Goal: Task Accomplishment & Management: Use online tool/utility

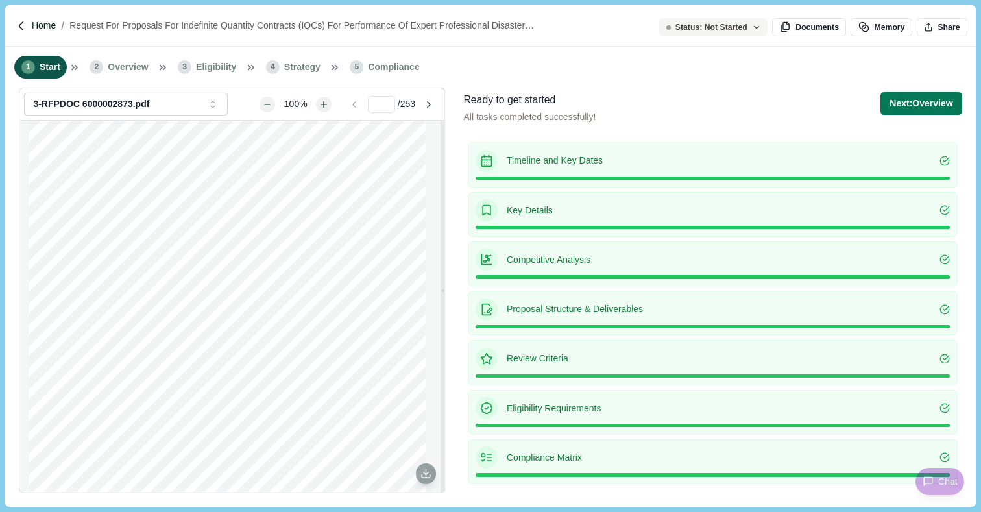
click at [47, 25] on p "Home" at bounding box center [44, 26] width 24 height 14
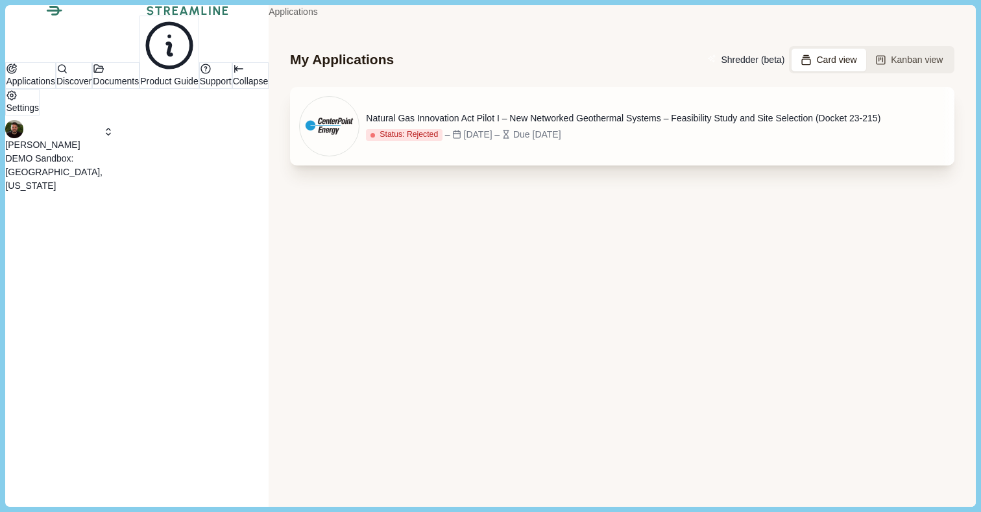
click at [584, 125] on div "Natural Gas Innovation Act Pilot I – New Networked Geothermal Systems – Feasibi…" at bounding box center [623, 119] width 515 height 14
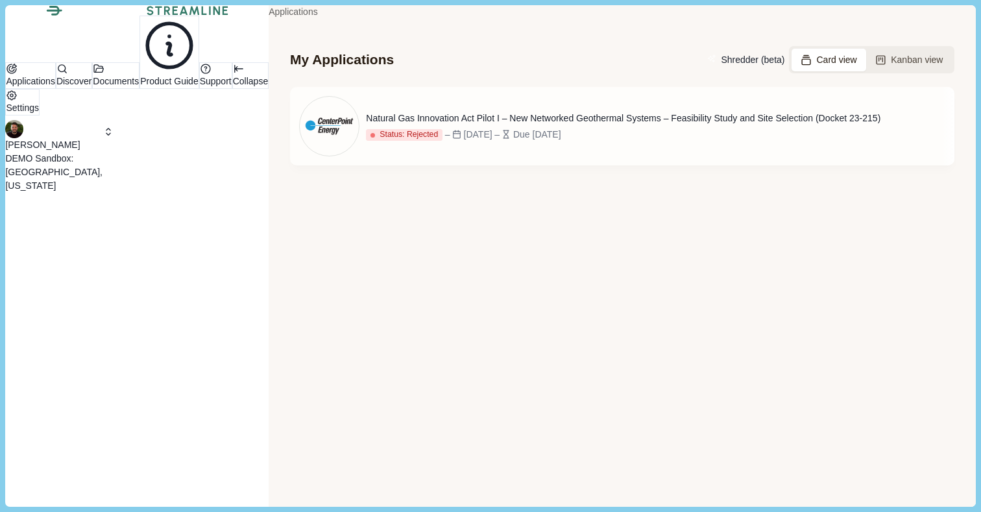
click at [103, 193] on p "DEMO Sandbox: [GEOGRAPHIC_DATA], [US_STATE]" at bounding box center [53, 172] width 97 height 41
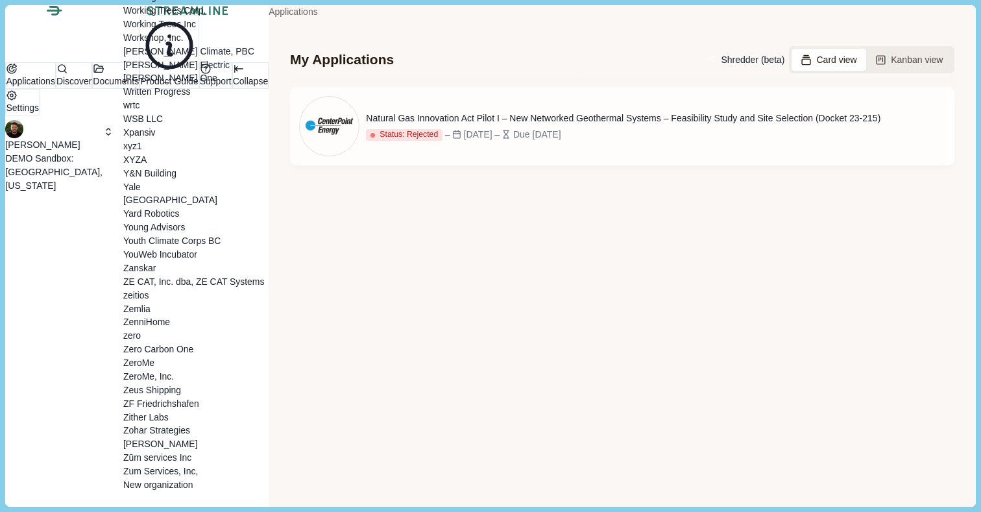
scroll to position [14994, 0]
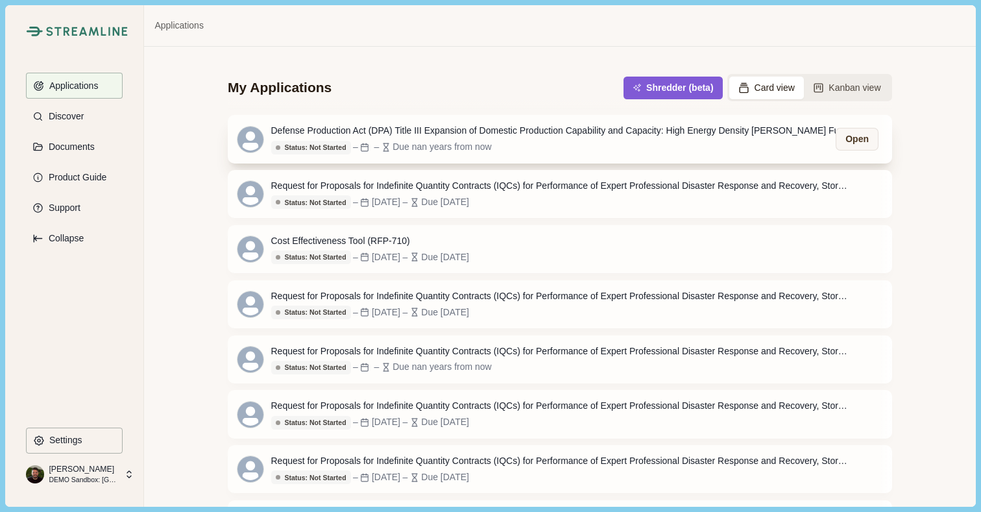
click at [469, 126] on div "Defense Production Act (DPA) Title III Expansion of Domestic Production Capabil…" at bounding box center [563, 131] width 584 height 14
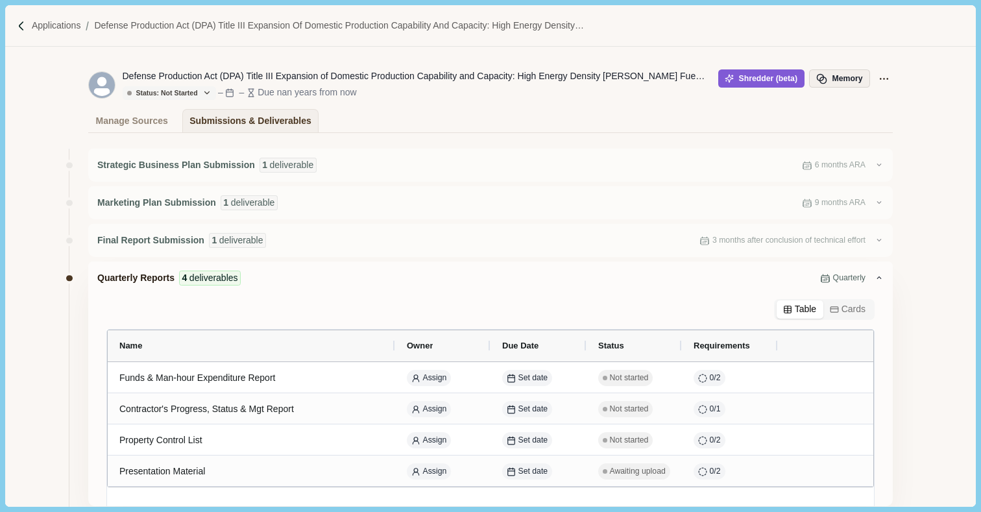
click at [835, 78] on button "Memory" at bounding box center [839, 78] width 61 height 18
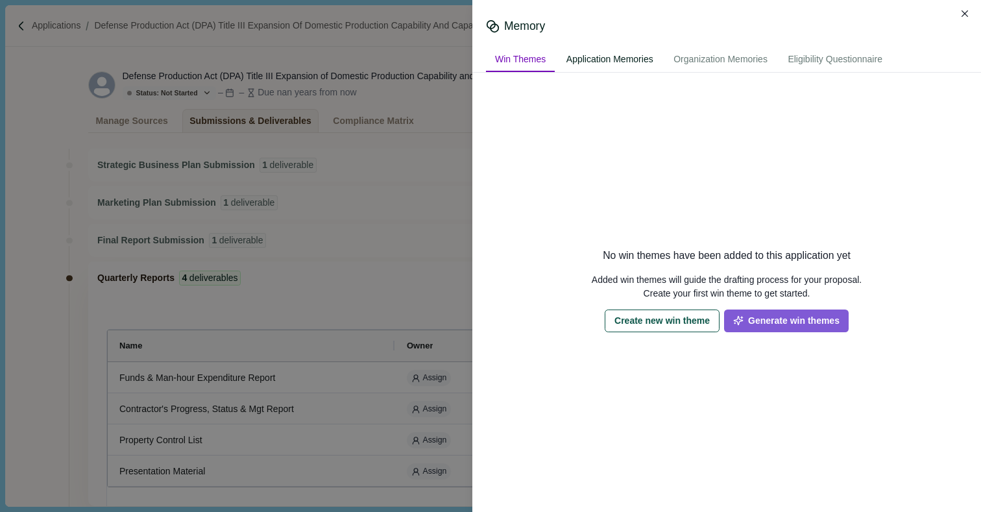
click at [611, 58] on div "Application Memories" at bounding box center [609, 60] width 105 height 24
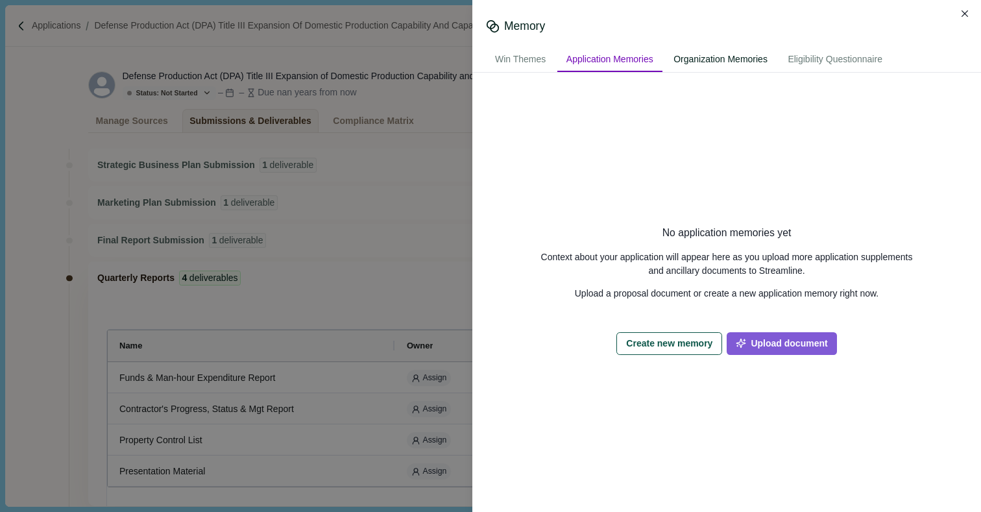
click at [722, 58] on div "Organization Memories" at bounding box center [721, 60] width 112 height 24
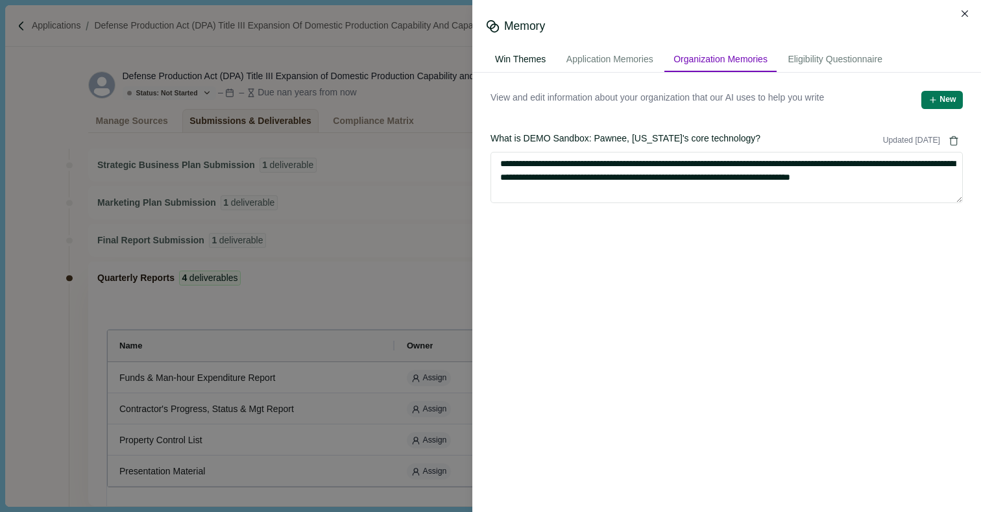
click at [528, 58] on div "Win Themes" at bounding box center [520, 60] width 69 height 24
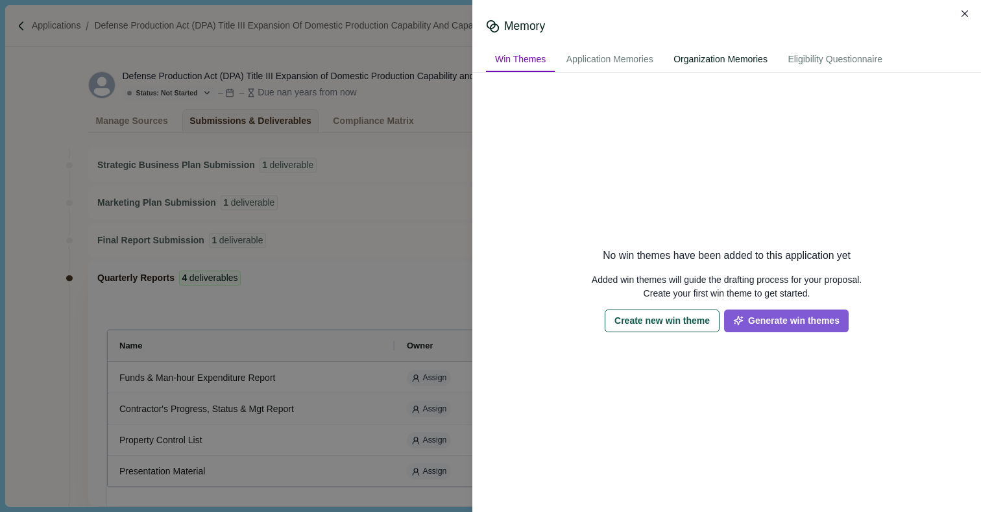
click at [732, 60] on div "Organization Memories" at bounding box center [721, 60] width 112 height 24
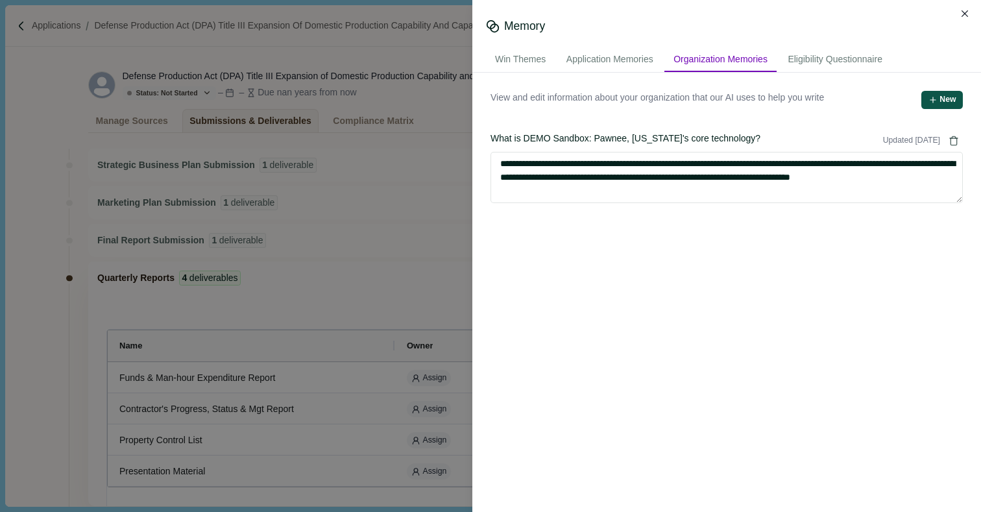
click at [946, 101] on button "New" at bounding box center [943, 100] width 42 height 18
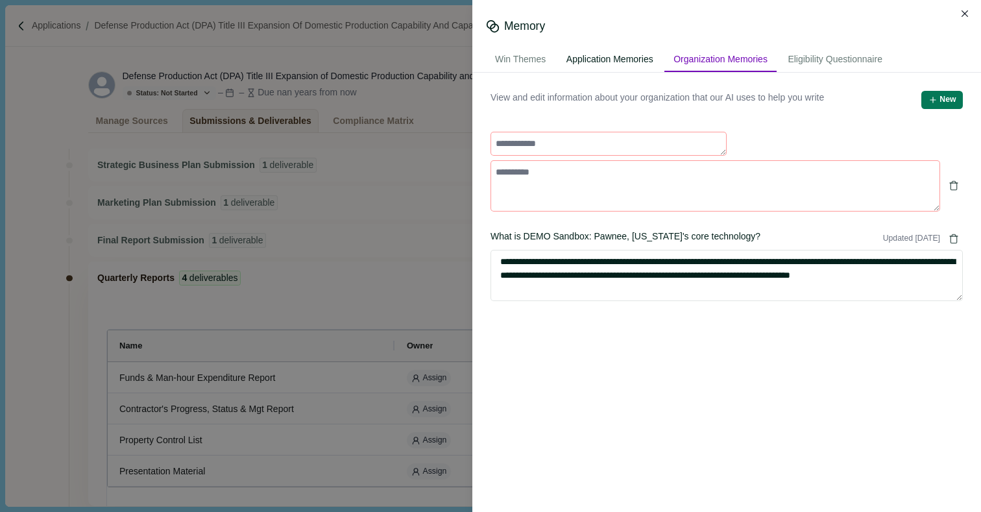
click at [643, 62] on div "Application Memories" at bounding box center [609, 60] width 105 height 24
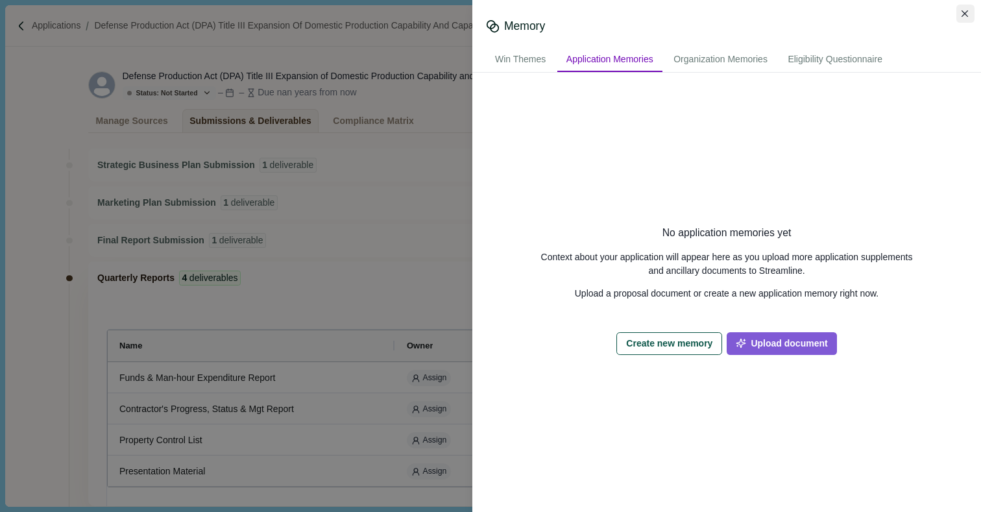
click at [961, 11] on button "Close" at bounding box center [966, 14] width 18 height 18
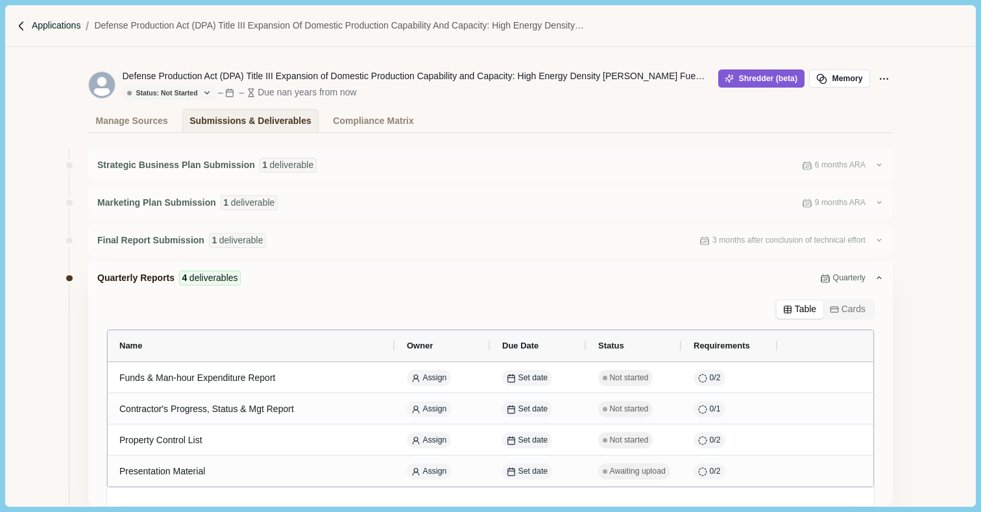
click at [60, 25] on p "Applications" at bounding box center [56, 26] width 49 height 14
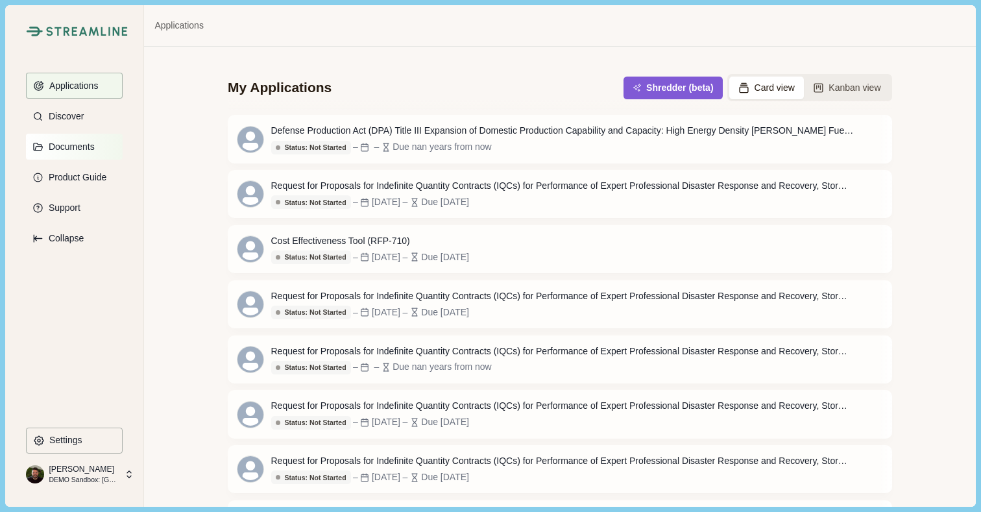
click at [66, 149] on p "Documents" at bounding box center [69, 146] width 51 height 11
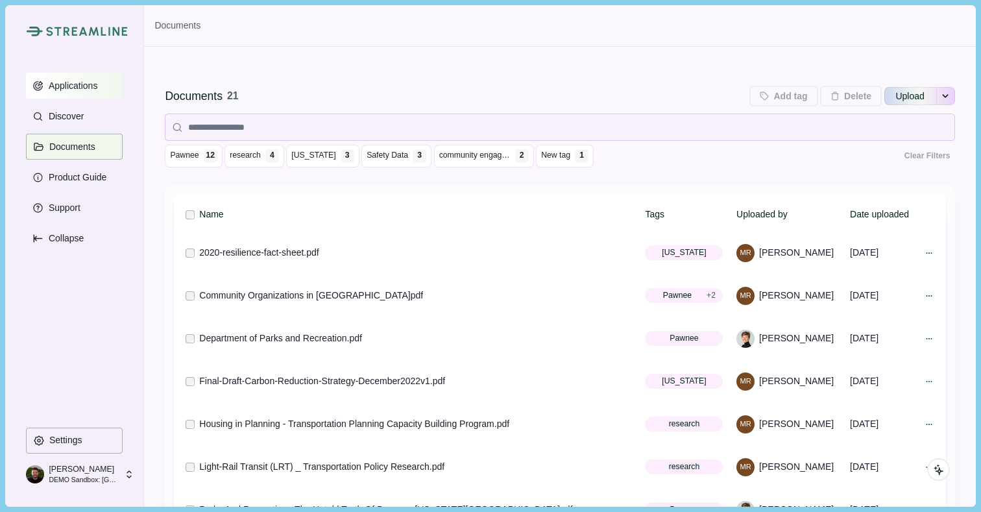
click at [78, 88] on p "Applications" at bounding box center [71, 85] width 54 height 11
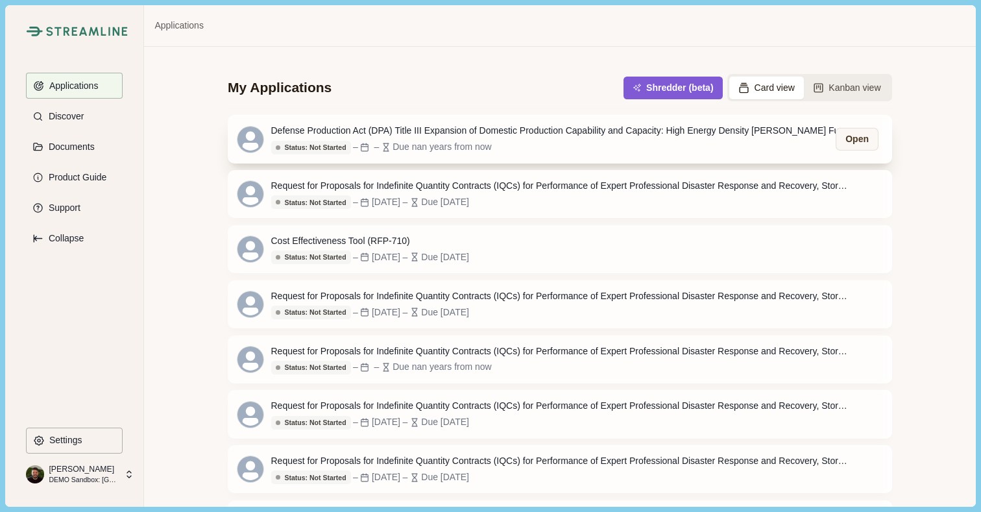
click at [374, 130] on div "Defense Production Act (DPA) Title III Expansion of Domestic Production Capabil…" at bounding box center [563, 131] width 584 height 14
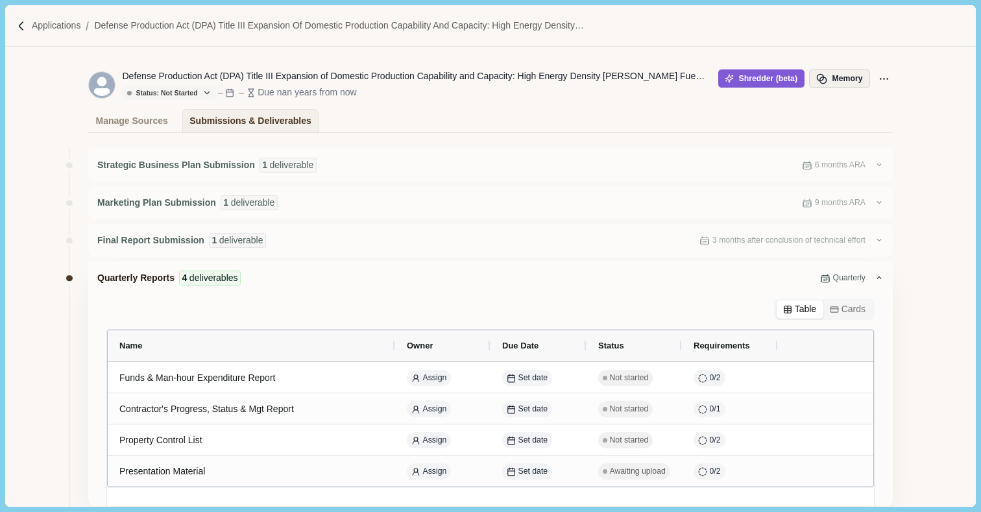
click at [831, 73] on button "Memory" at bounding box center [839, 78] width 61 height 18
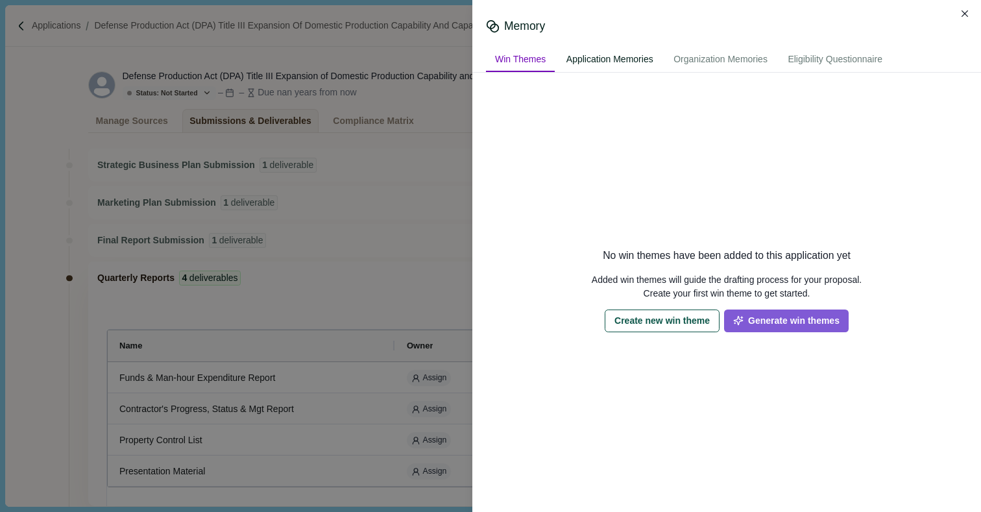
click at [601, 67] on div "Application Memories" at bounding box center [609, 60] width 105 height 24
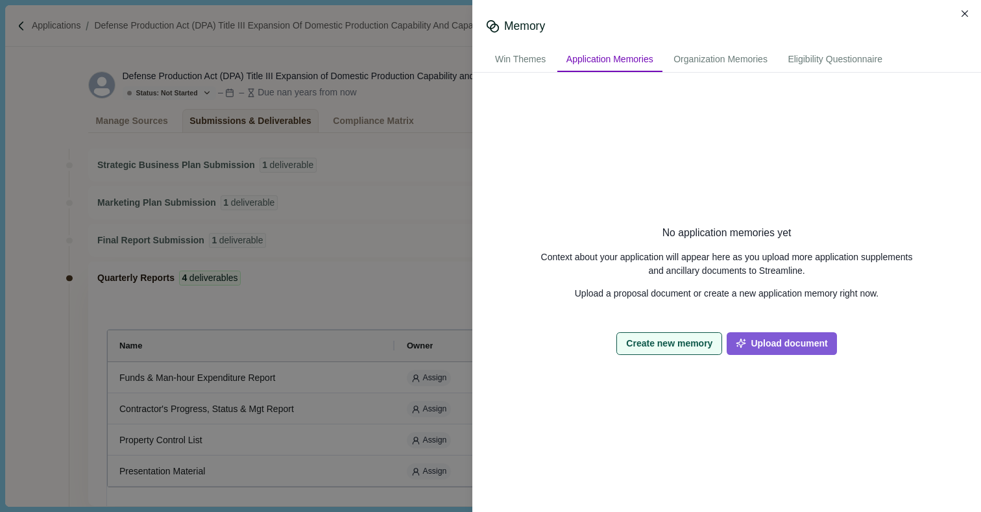
click at [675, 350] on button "Create new memory" at bounding box center [670, 343] width 106 height 23
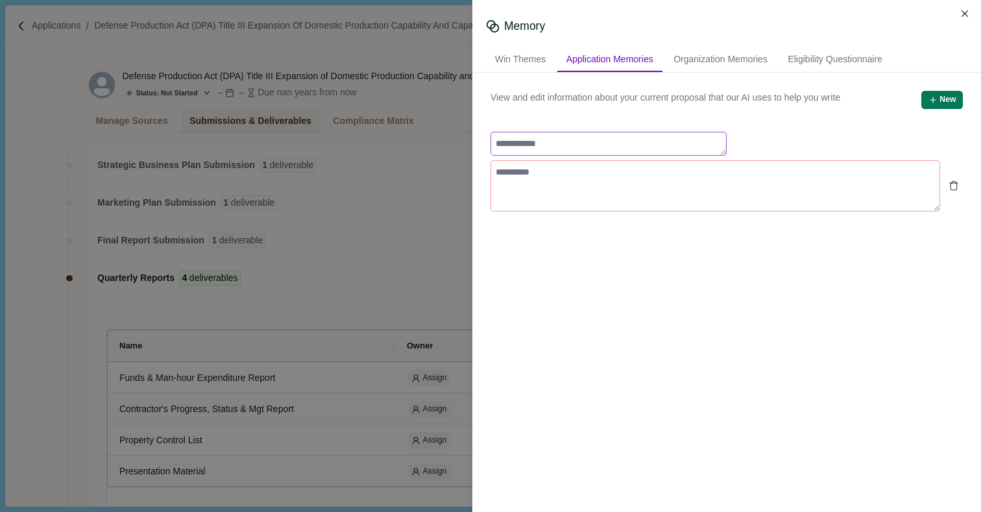
click at [557, 145] on textarea at bounding box center [609, 144] width 236 height 24
type textarea "**********"
click at [951, 98] on button "New" at bounding box center [943, 100] width 42 height 18
click at [931, 100] on icon "button" at bounding box center [933, 99] width 9 height 9
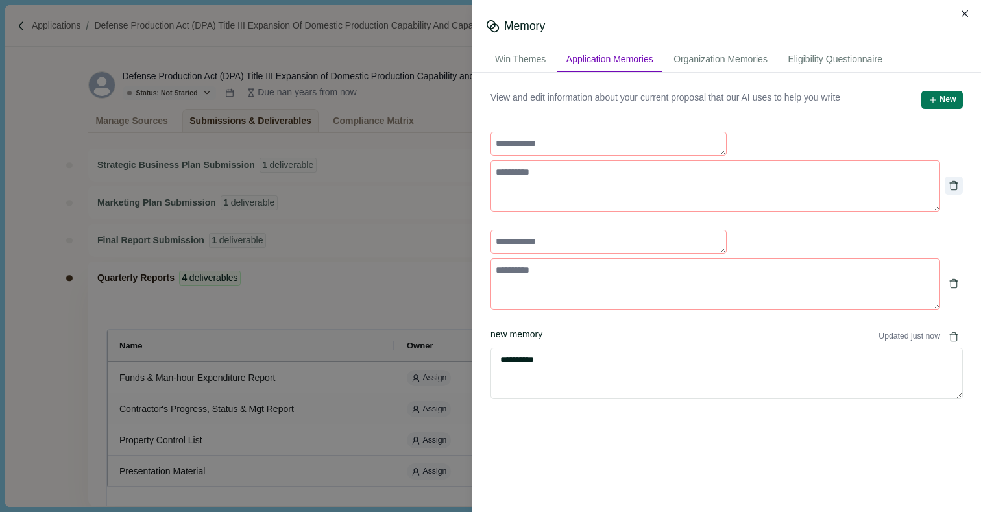
click at [952, 190] on icon "Delete" at bounding box center [954, 186] width 6 height 7
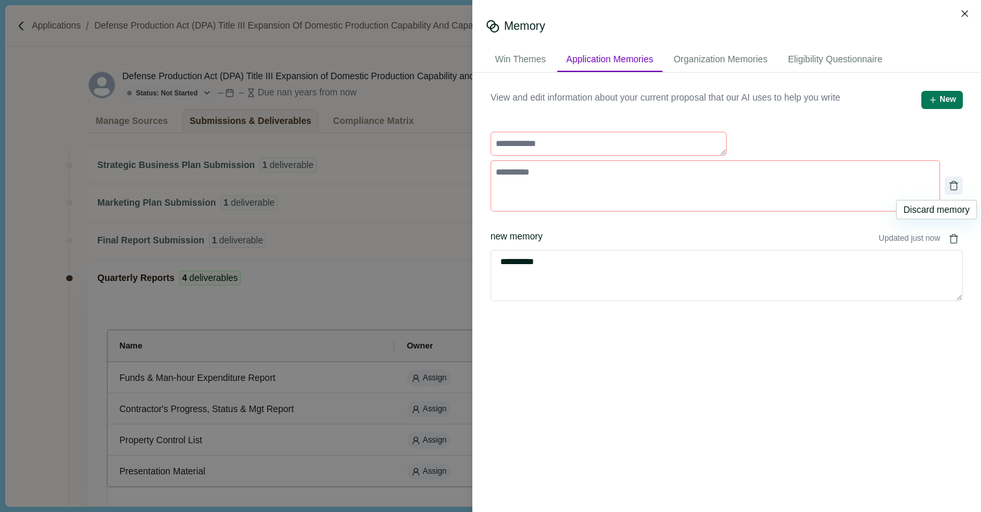
click at [957, 188] on icon "Delete" at bounding box center [954, 186] width 10 height 16
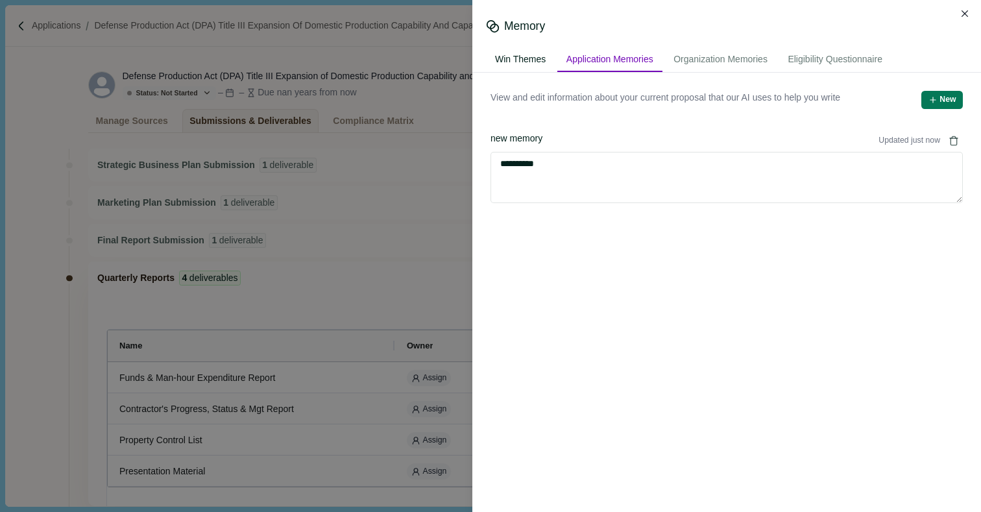
click at [528, 57] on div "Win Themes" at bounding box center [520, 60] width 69 height 24
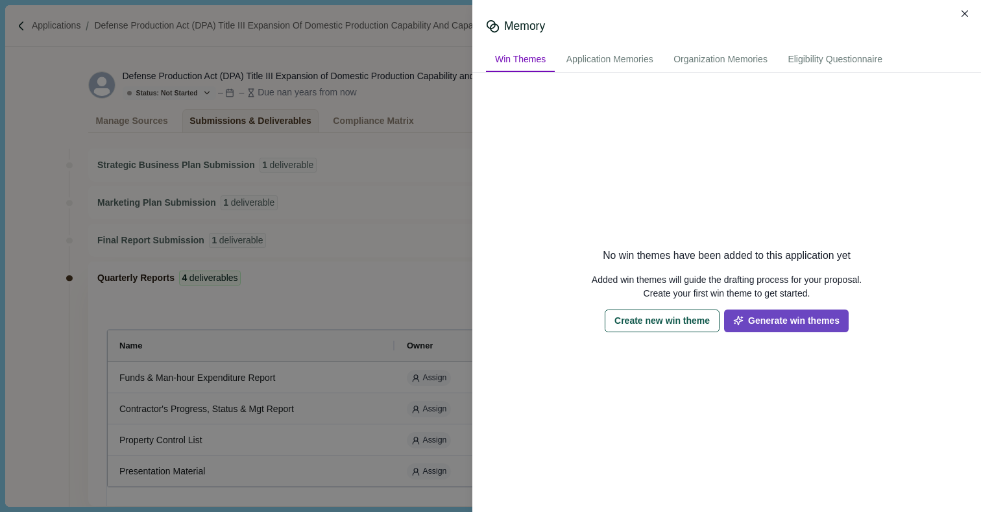
click at [765, 318] on button "Generate win themes" at bounding box center [786, 321] width 125 height 23
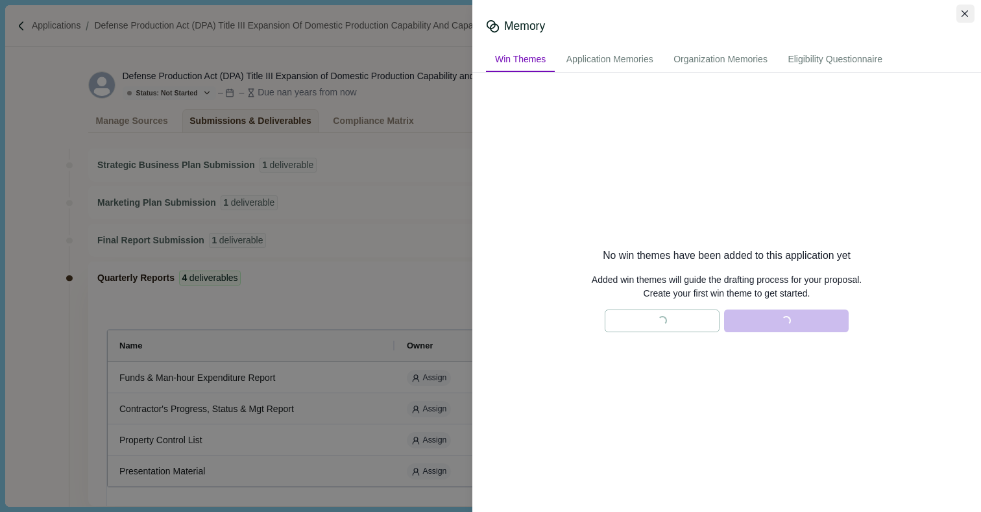
click at [965, 11] on icon "Close" at bounding box center [965, 13] width 7 height 7
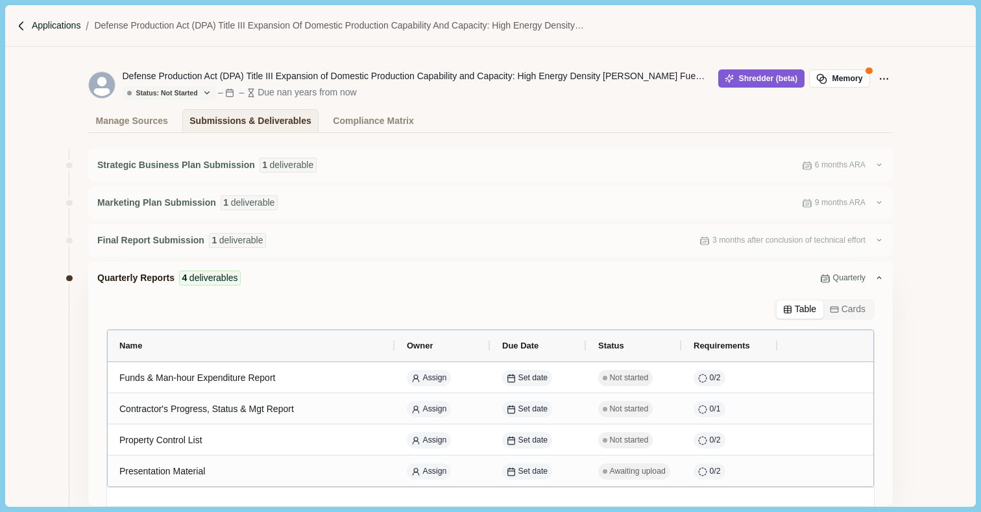
click at [60, 25] on p "Applications" at bounding box center [56, 26] width 49 height 14
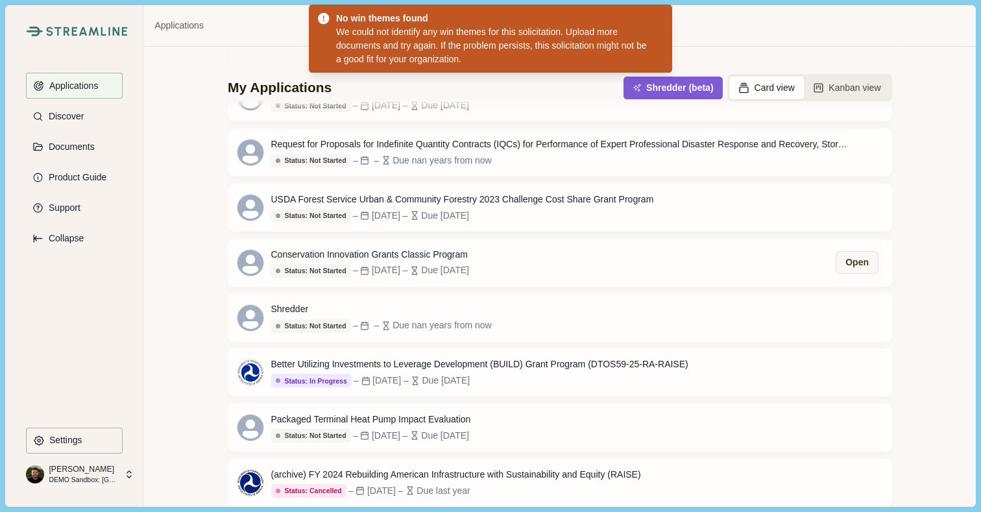
scroll to position [377, 0]
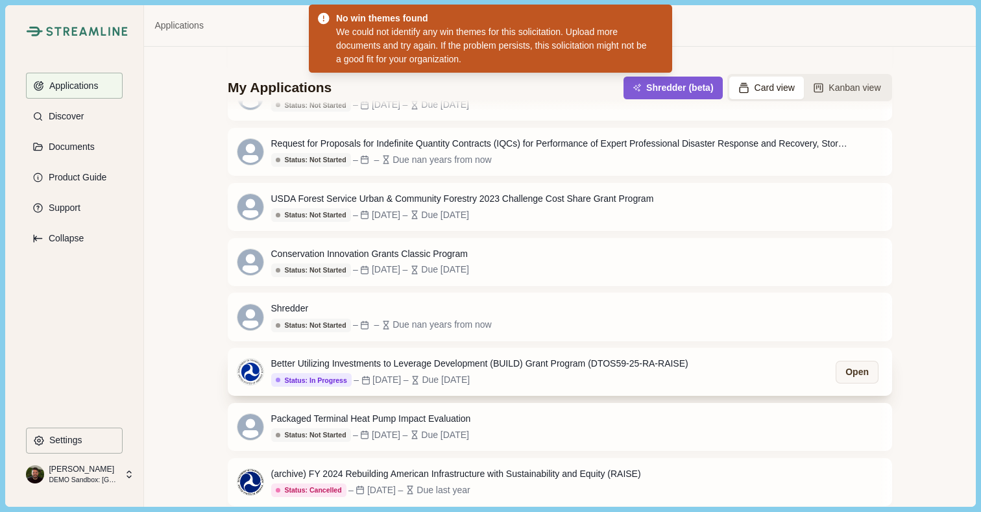
click at [563, 354] on div "Better Utilizing Investments to Leverage Development (BUILD) Grant Program (DTO…" at bounding box center [560, 372] width 665 height 48
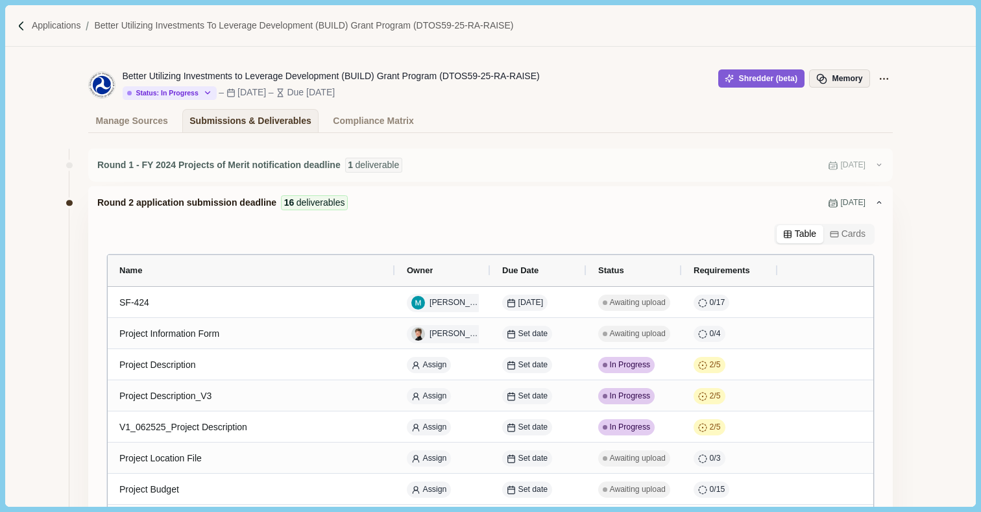
click at [845, 73] on button "Memory" at bounding box center [839, 78] width 61 height 18
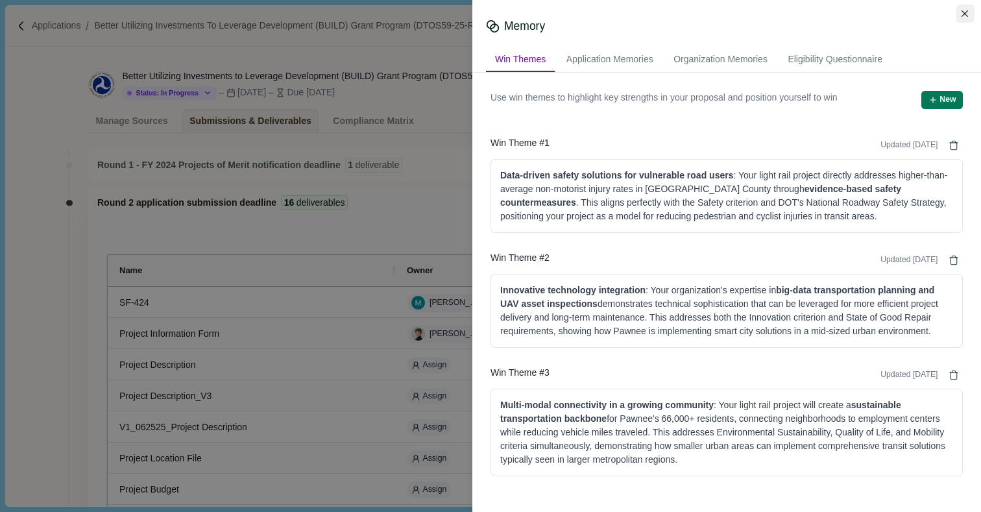
click at [965, 12] on icon "Close" at bounding box center [965, 13] width 7 height 7
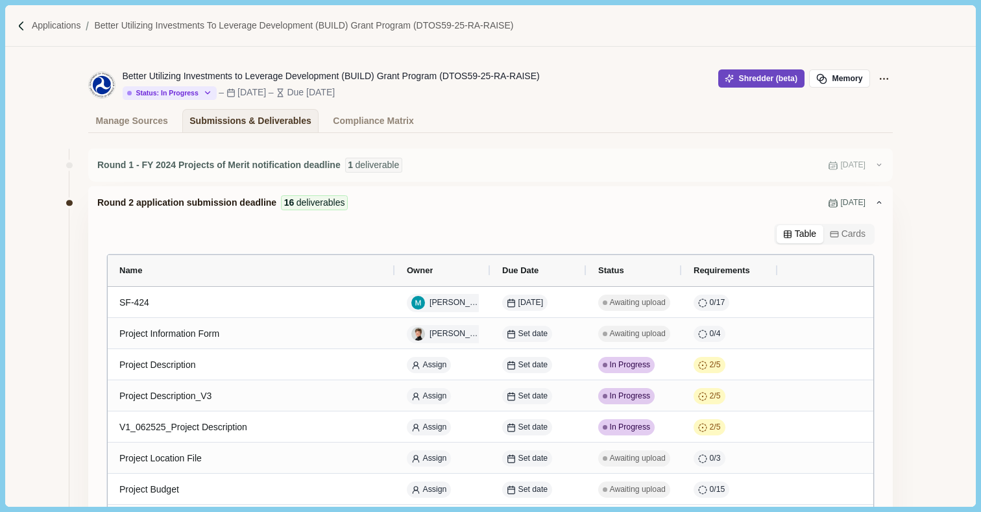
click at [740, 80] on button "Shredder (beta)" at bounding box center [761, 78] width 86 height 18
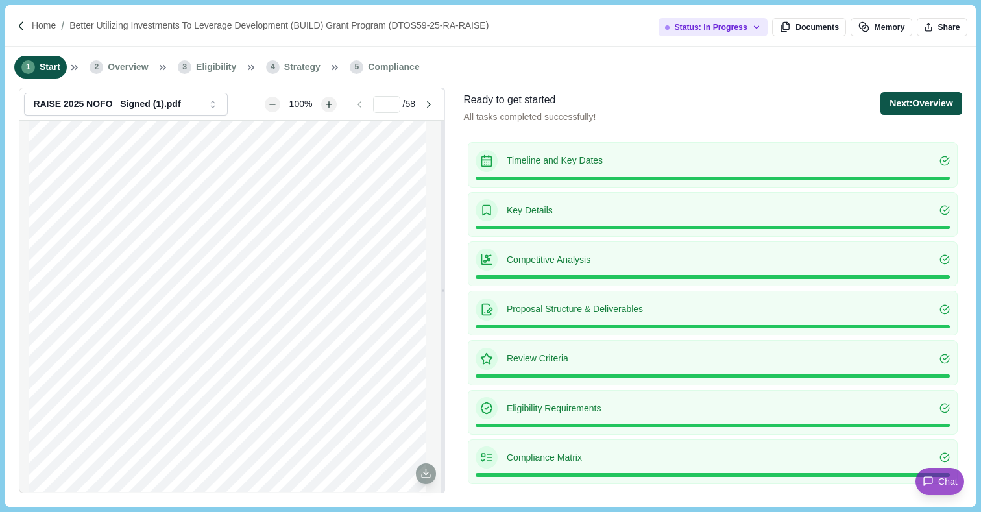
click at [920, 100] on button "Next: Overview" at bounding box center [921, 103] width 81 height 23
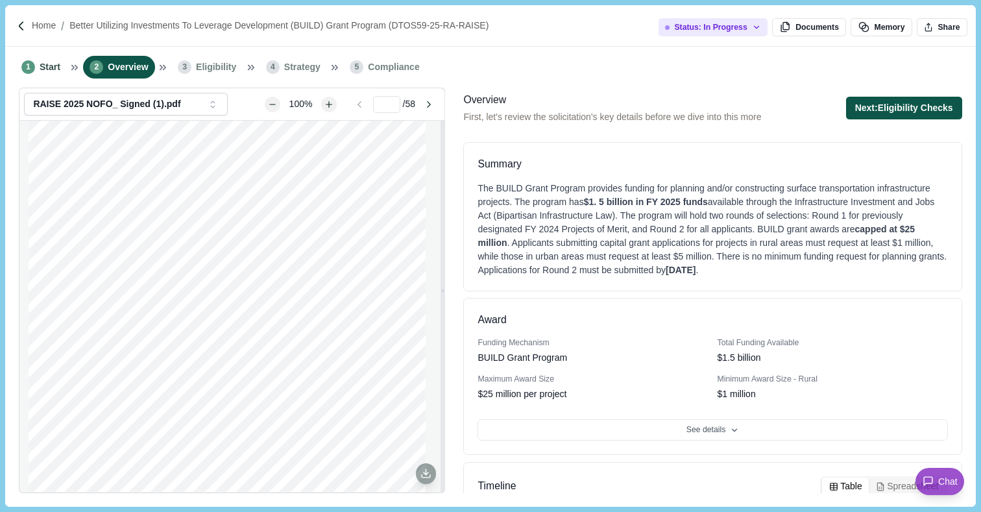
click at [917, 107] on button "Next: Eligibility Checks" at bounding box center [904, 108] width 116 height 23
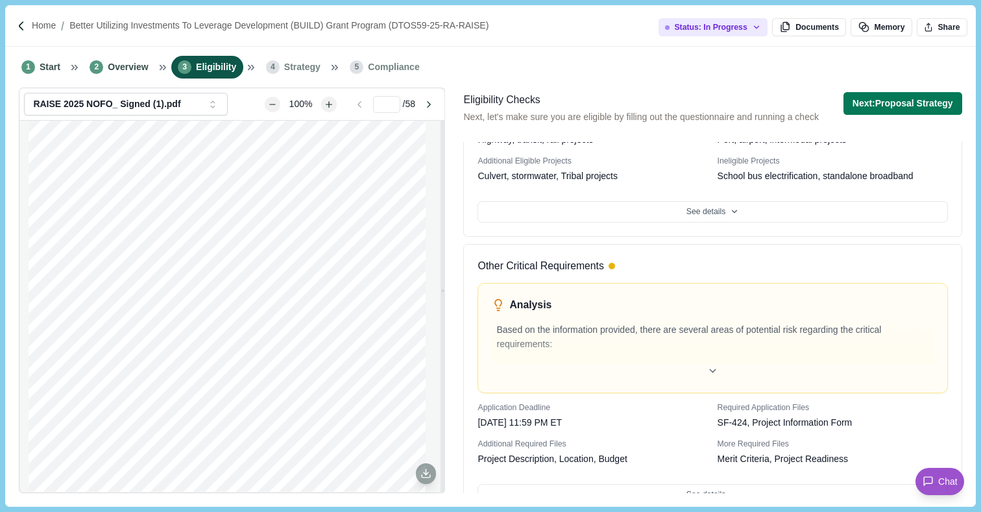
scroll to position [609, 0]
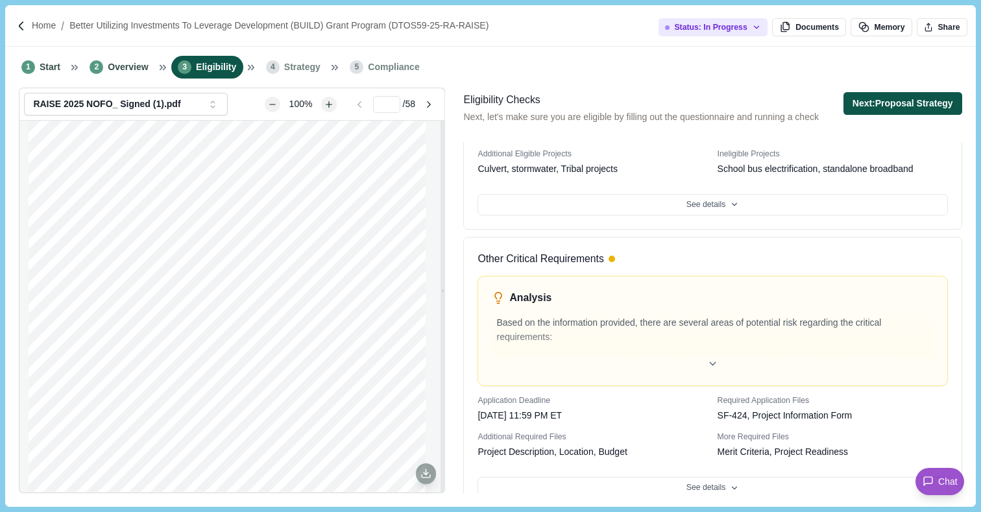
click at [895, 104] on button "Next: Proposal Strategy" at bounding box center [903, 103] width 119 height 23
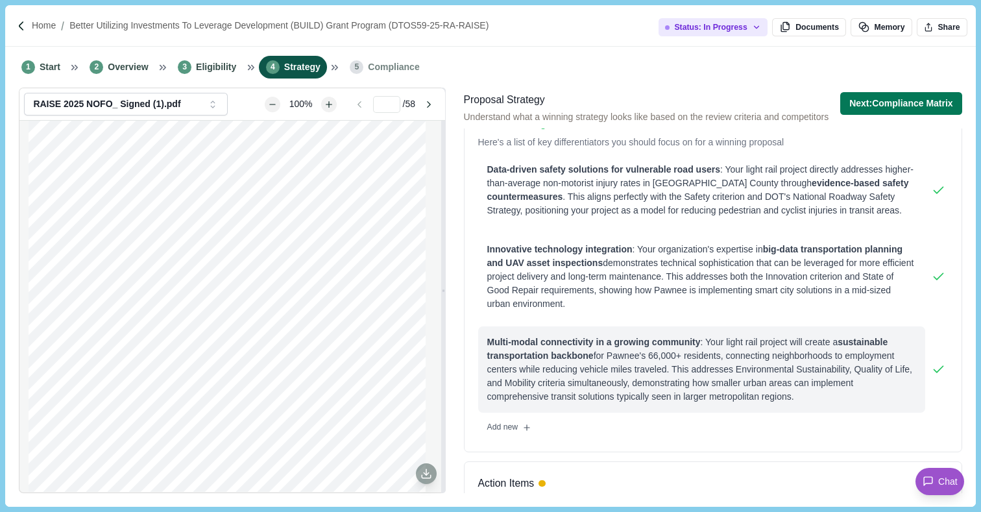
scroll to position [139, 0]
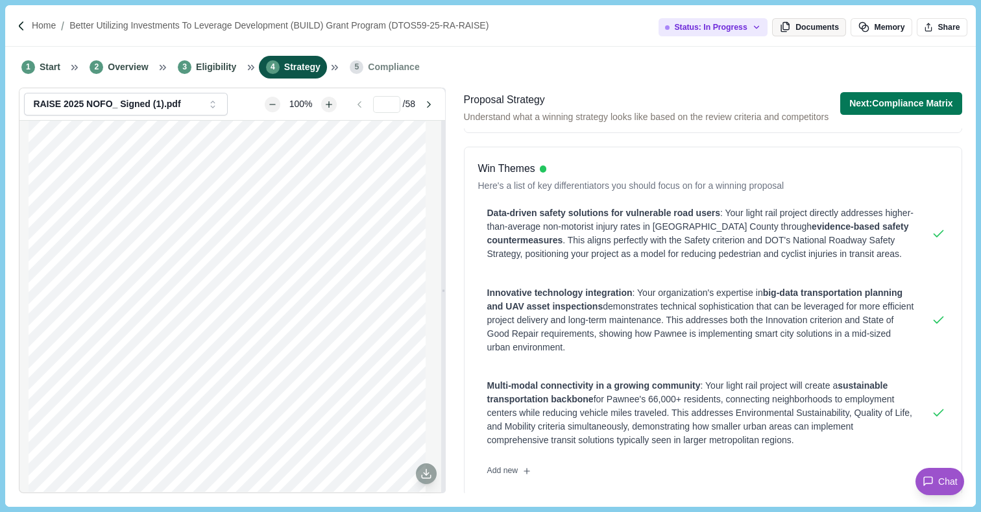
click at [801, 31] on button "Documents" at bounding box center [809, 27] width 74 height 18
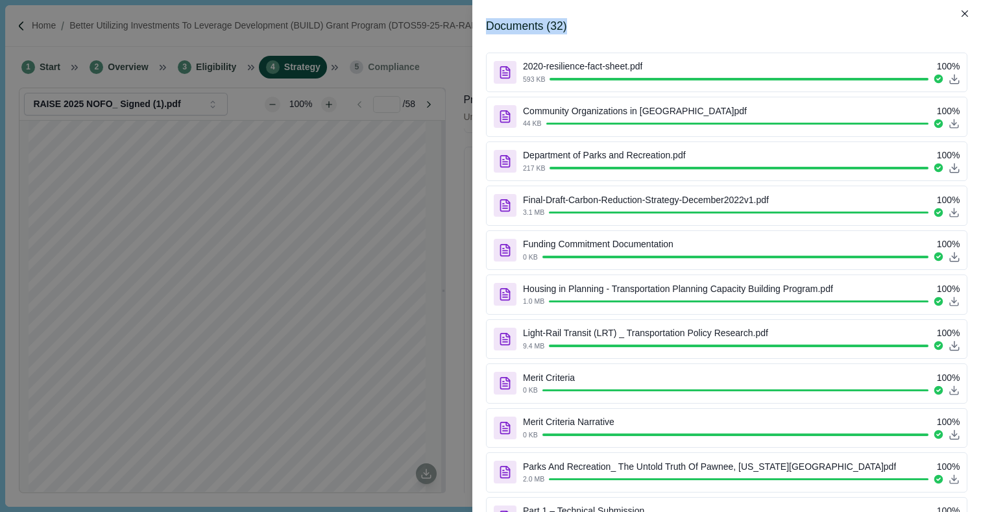
drag, startPoint x: 483, startPoint y: 26, endPoint x: 572, endPoint y: 26, distance: 88.3
click at [572, 26] on div "Documents ( 32 ) 2020-resilience-fact-sheet.pdf 100 % 593 KB Community Organiza…" at bounding box center [726, 256] width 509 height 512
click at [965, 12] on icon "Close" at bounding box center [965, 13] width 7 height 7
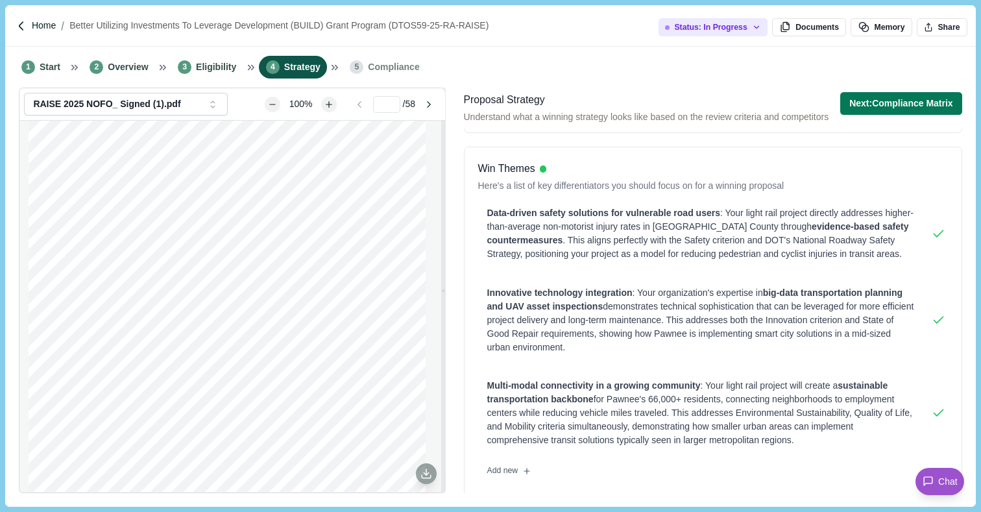
click at [46, 26] on p "Home" at bounding box center [44, 26] width 24 height 14
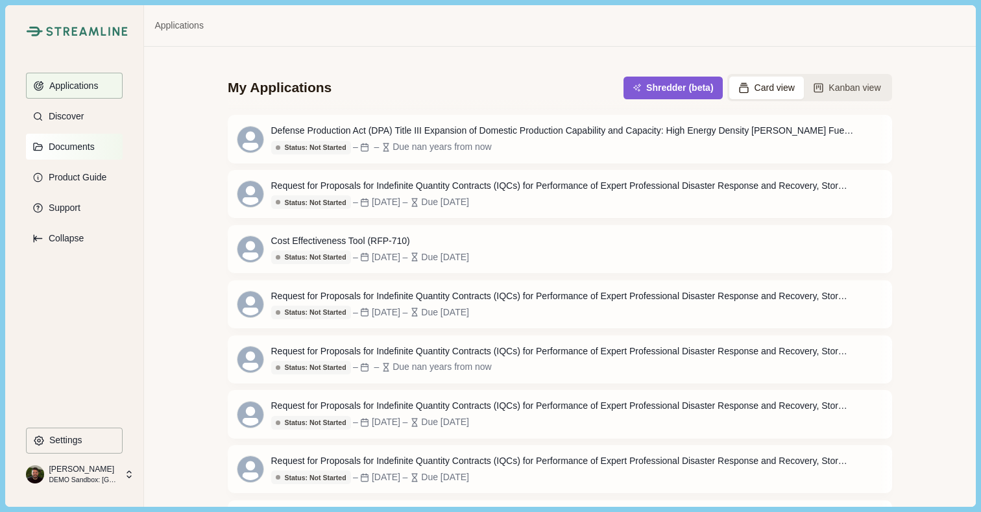
click at [76, 147] on p "Documents" at bounding box center [69, 146] width 51 height 11
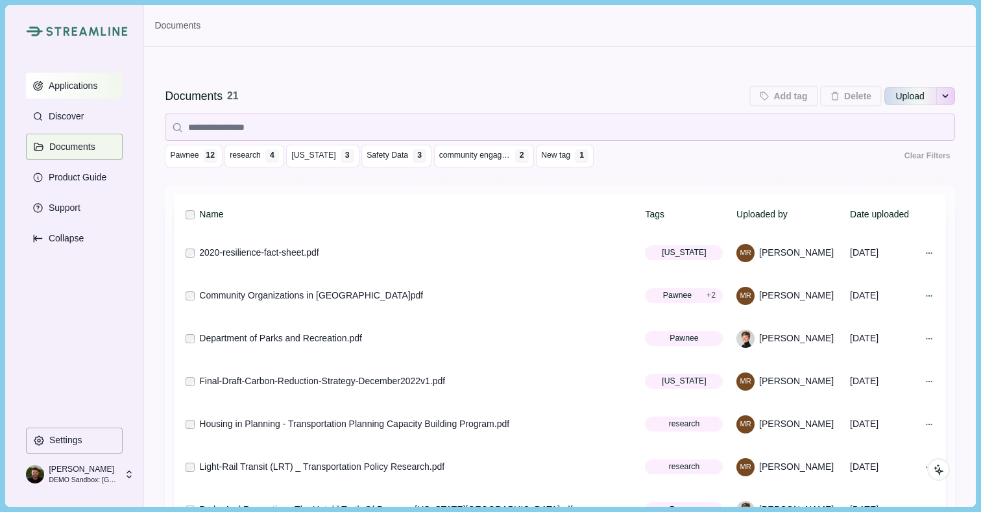
click at [77, 85] on p "Applications" at bounding box center [71, 85] width 54 height 11
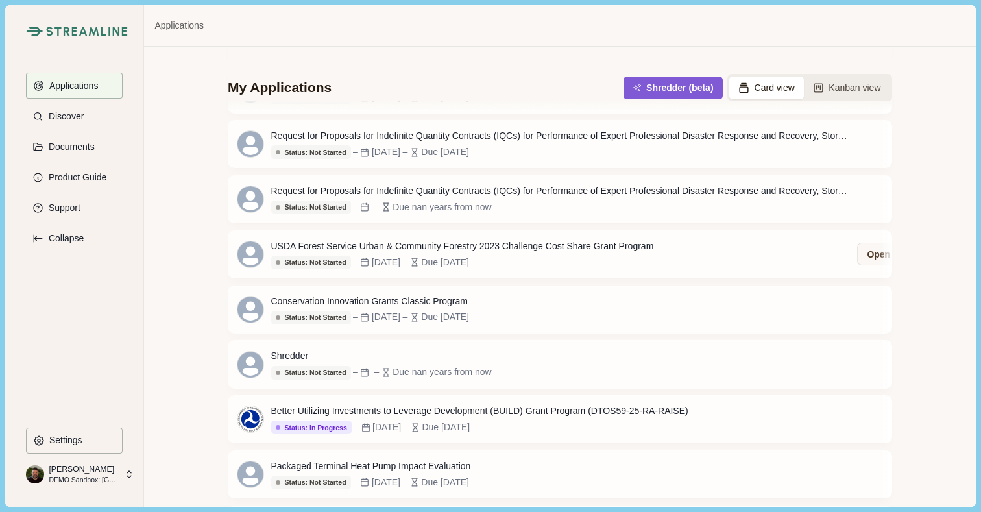
scroll to position [377, 0]
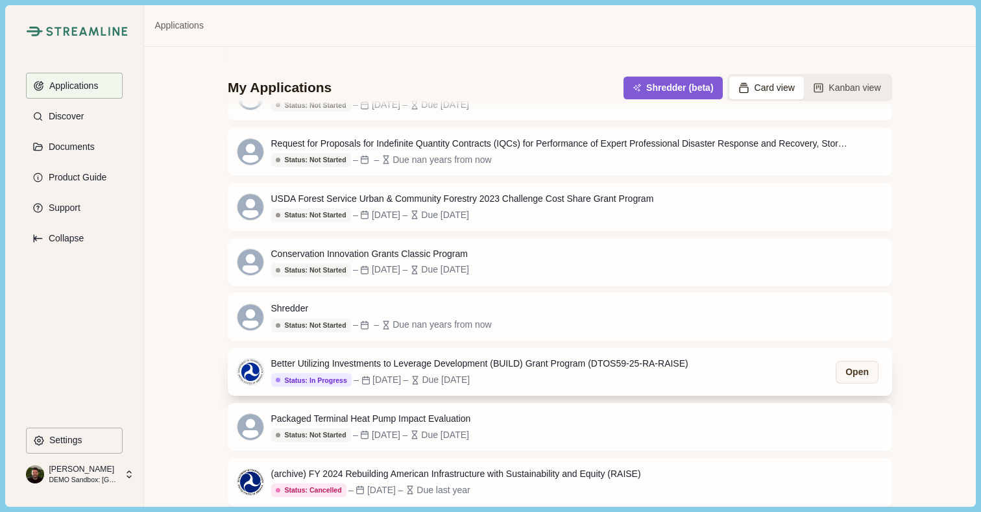
click at [487, 360] on div "Better Utilizing Investments to Leverage Development (BUILD) Grant Program (DTO…" at bounding box center [479, 364] width 417 height 14
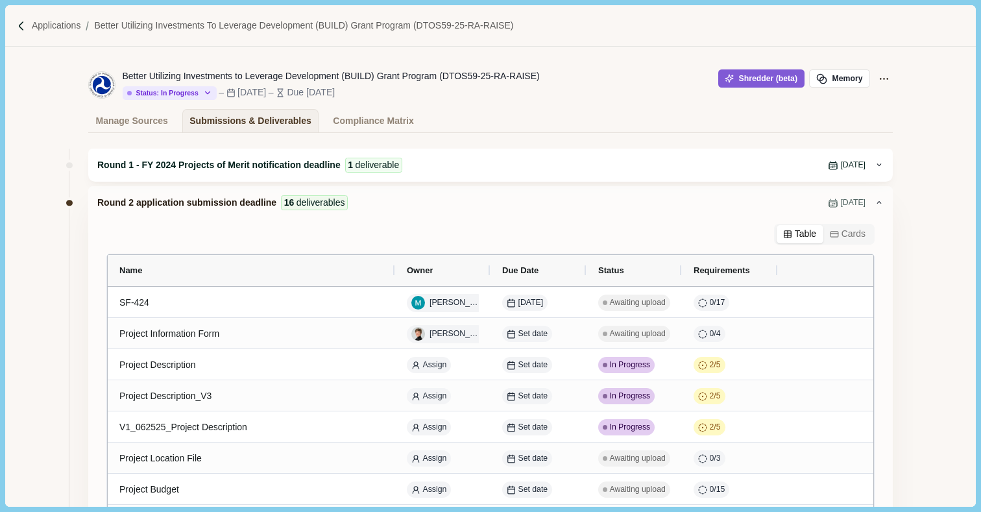
click at [879, 165] on icon at bounding box center [879, 165] width 5 height 3
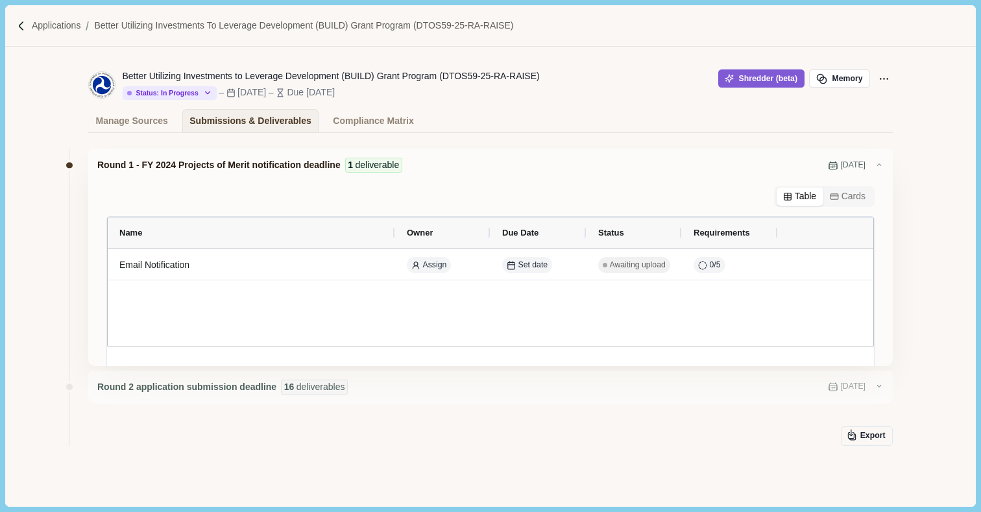
click at [879, 165] on icon at bounding box center [879, 164] width 9 height 9
click at [881, 165] on icon at bounding box center [879, 164] width 5 height 3
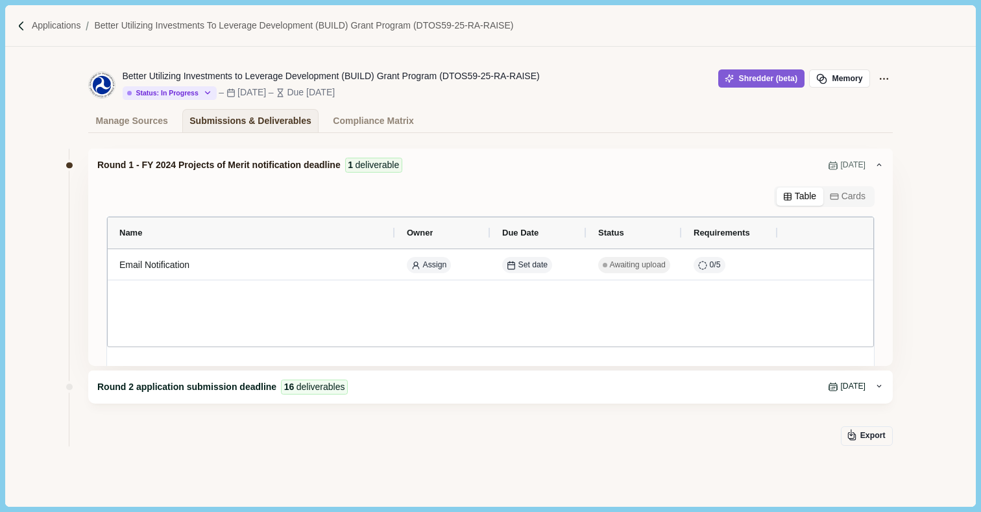
click at [879, 383] on icon at bounding box center [879, 386] width 9 height 9
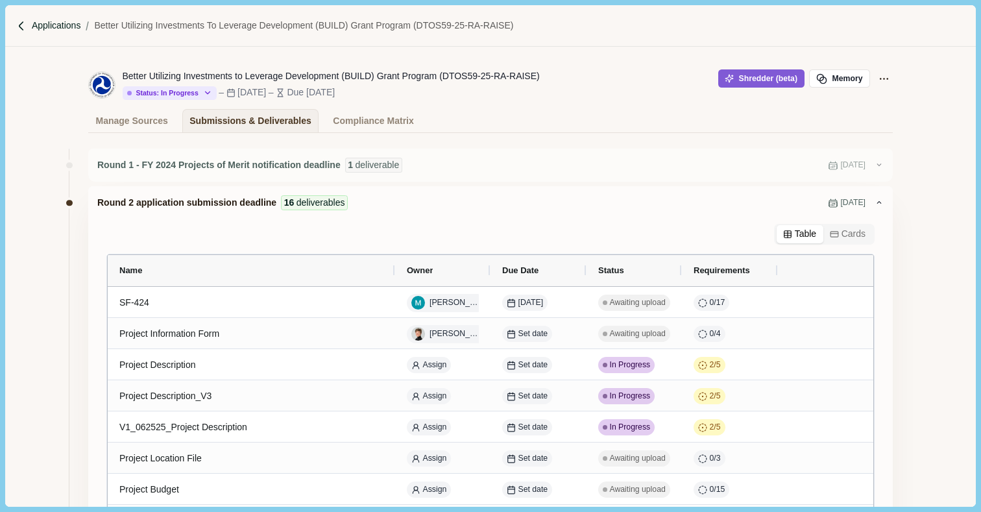
click at [59, 25] on p "Applications" at bounding box center [56, 26] width 49 height 14
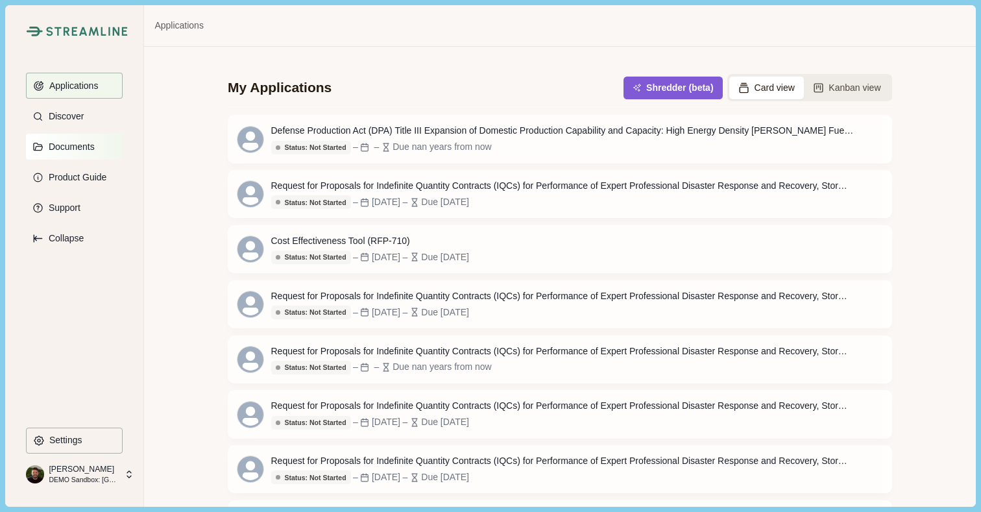
click at [56, 149] on p "Documents" at bounding box center [69, 146] width 51 height 11
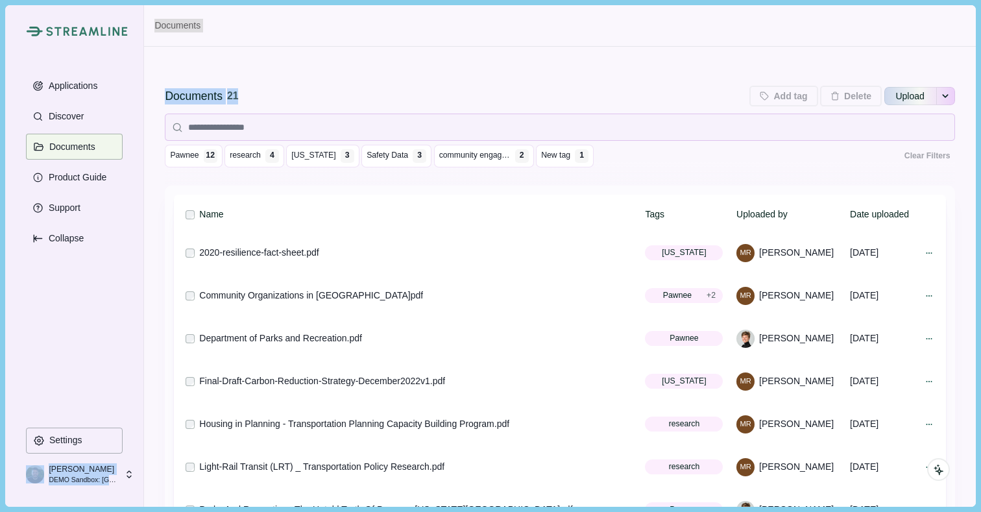
drag, startPoint x: 245, startPoint y: 95, endPoint x: 133, endPoint y: 99, distance: 111.7
click at [133, 99] on div "Streamline Climate Applications Discover Documents Product Guide Support Collap…" at bounding box center [490, 255] width 970 height 501
click at [193, 93] on div "Documents" at bounding box center [194, 96] width 58 height 16
